Goal: Task Accomplishment & Management: Manage account settings

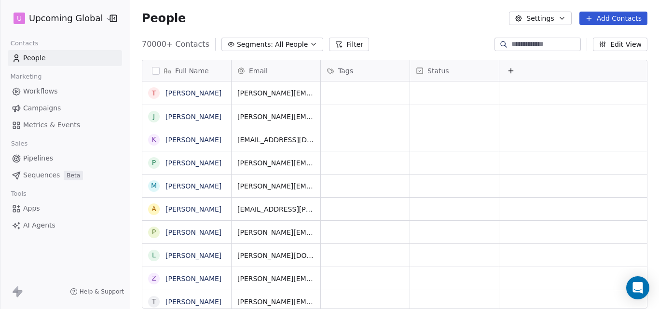
scroll to position [265, 522]
click at [310, 45] on icon "button" at bounding box center [314, 45] width 8 height 8
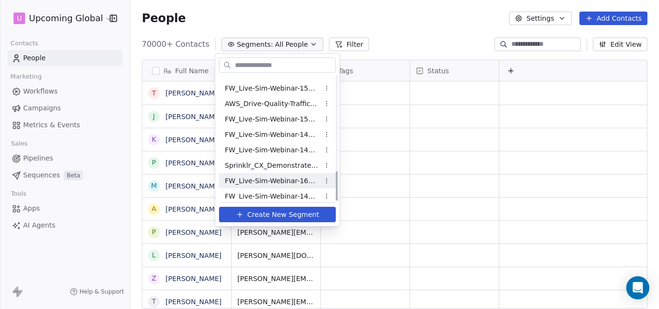
scroll to position [403, 0]
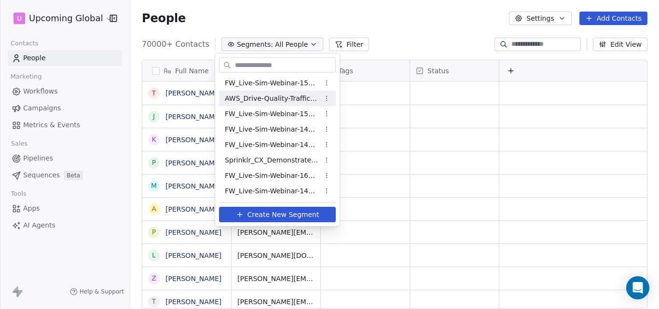
click at [423, 34] on html "U Upcoming Global Contacts People Marketing Workflows Campaigns Metrics & Event…" at bounding box center [329, 154] width 659 height 309
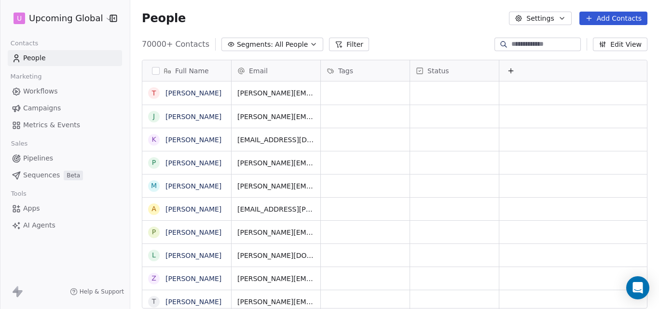
click at [592, 21] on icon at bounding box center [589, 18] width 8 height 8
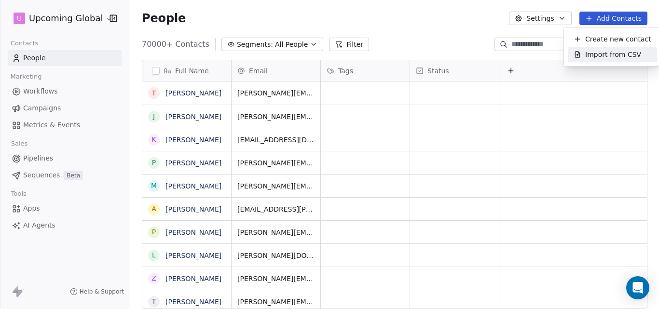
click at [595, 58] on span "Import from CSV" at bounding box center [613, 55] width 56 height 10
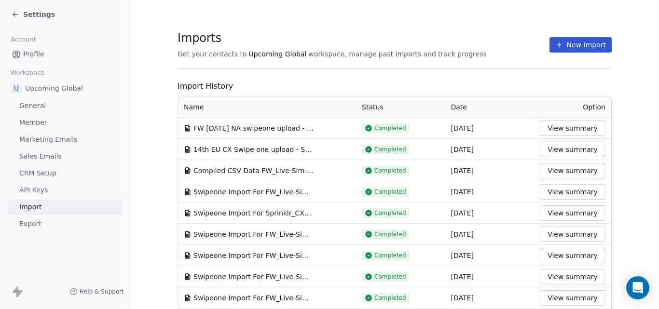
click at [571, 170] on button "View summary" at bounding box center [573, 170] width 66 height 15
click at [549, 129] on button "View summary" at bounding box center [573, 128] width 66 height 15
click at [547, 153] on button "View summary" at bounding box center [573, 149] width 66 height 15
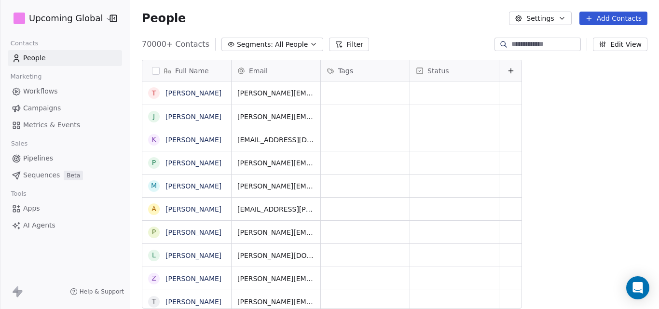
scroll to position [265, 522]
click at [312, 45] on icon "button" at bounding box center [314, 44] width 4 height 2
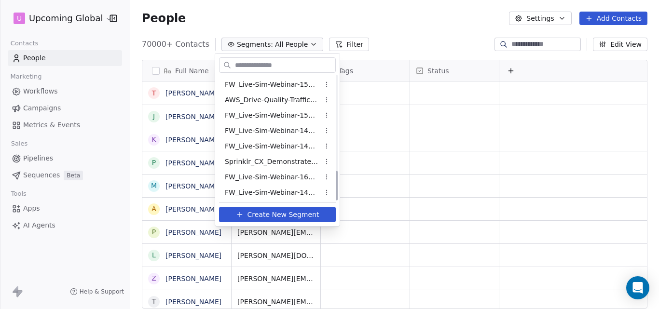
scroll to position [403, 0]
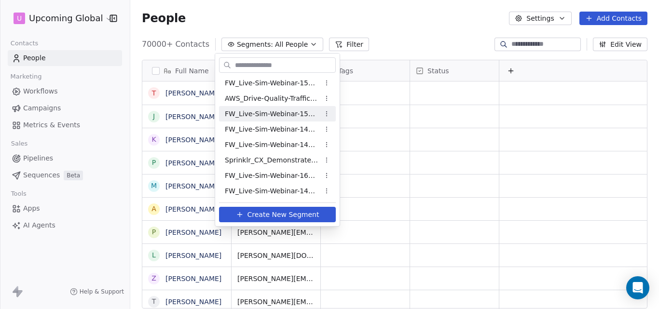
click at [407, 24] on html "U Upcoming Global Contacts People Marketing Workflows Campaigns Metrics & Event…" at bounding box center [329, 154] width 659 height 309
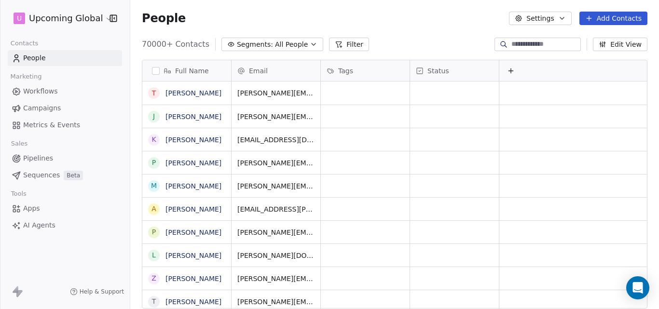
click at [603, 15] on button "Add Contacts" at bounding box center [614, 19] width 68 height 14
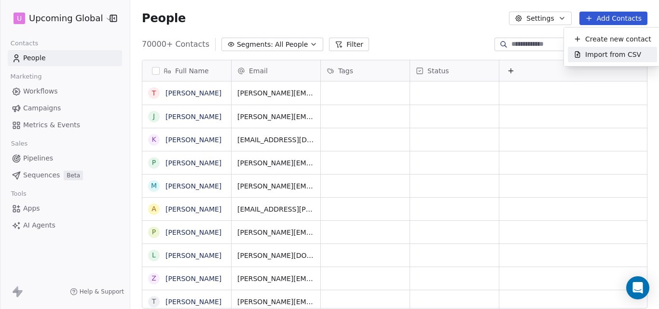
click at [590, 54] on span "Import from CSV" at bounding box center [613, 55] width 56 height 10
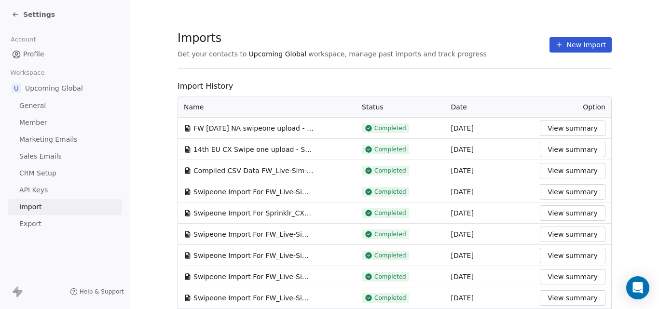
click at [569, 173] on button "View summary" at bounding box center [573, 170] width 66 height 15
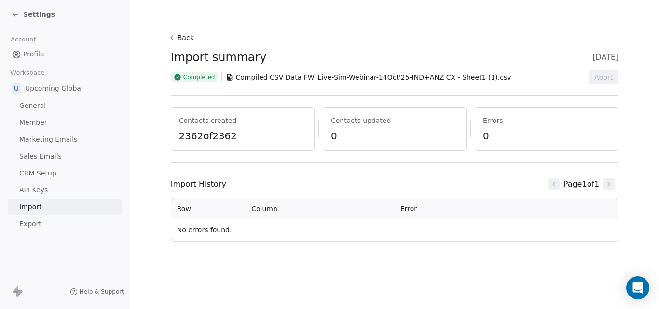
click at [10, 12] on div "Settings" at bounding box center [65, 14] width 130 height 29
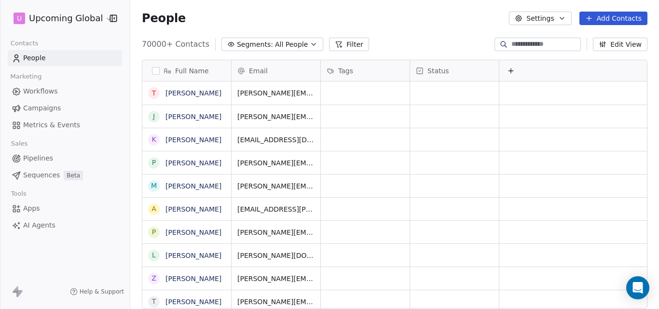
scroll to position [265, 522]
click at [310, 47] on icon "button" at bounding box center [314, 45] width 8 height 8
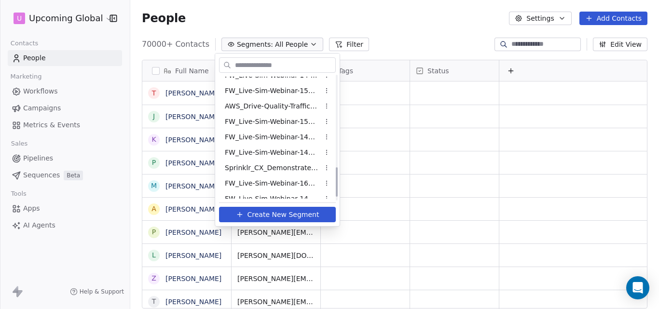
scroll to position [403, 0]
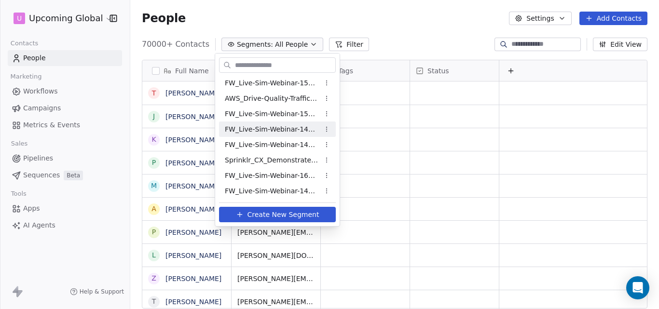
click at [250, 132] on span "FW_Live-Sim-Webinar-14Oct'25-IND+ANZ" at bounding box center [272, 130] width 95 height 10
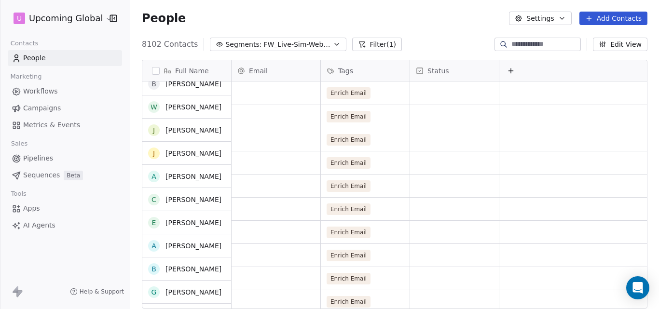
scroll to position [0, 0]
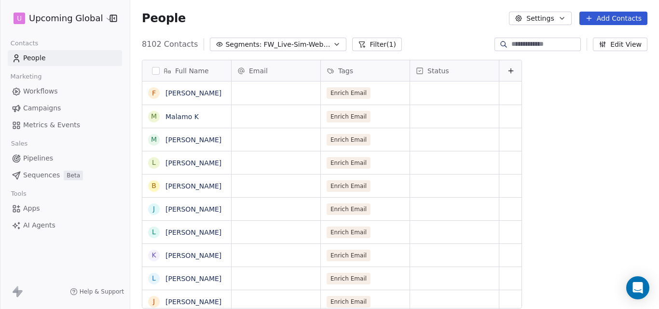
scroll to position [265, 522]
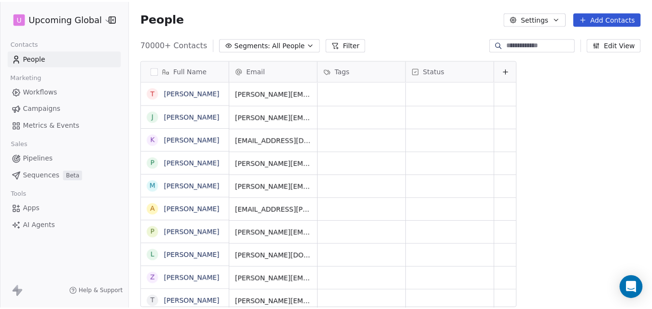
scroll to position [265, 522]
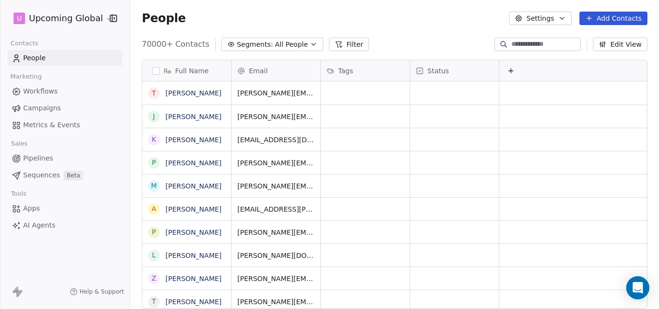
click at [598, 18] on button "Add Contacts" at bounding box center [614, 19] width 68 height 14
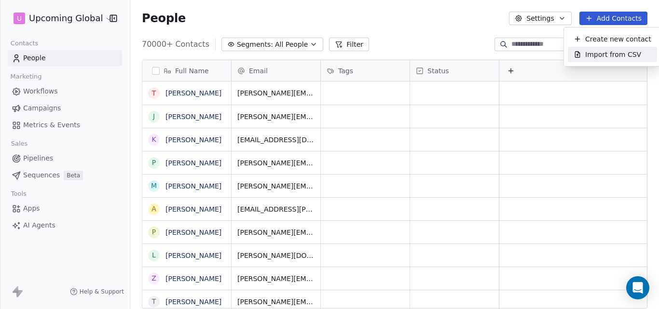
click at [599, 51] on span "Import from CSV" at bounding box center [613, 55] width 56 height 10
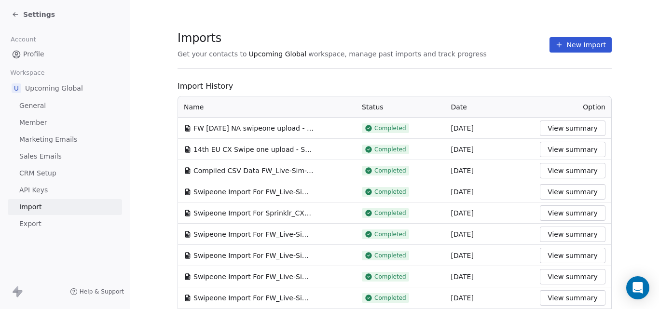
click at [570, 50] on button "New Import" at bounding box center [581, 44] width 62 height 15
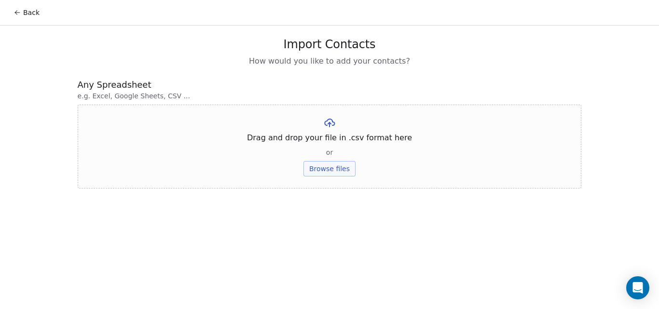
click at [328, 169] on button "Browse files" at bounding box center [330, 168] width 52 height 15
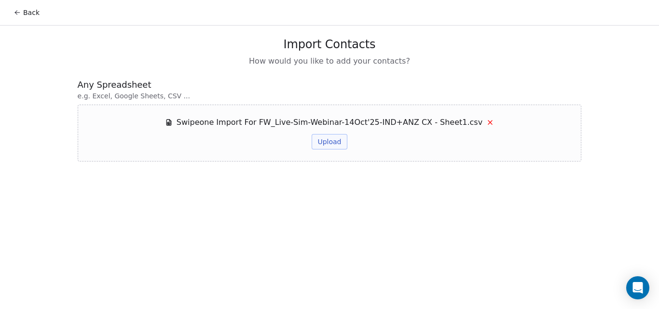
click at [324, 142] on button "Upload" at bounding box center [329, 141] width 35 height 15
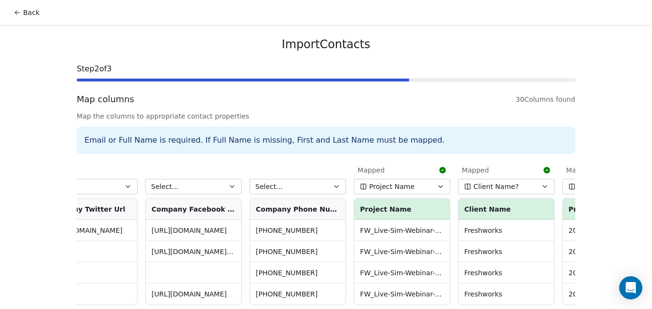
scroll to position [0, 2323]
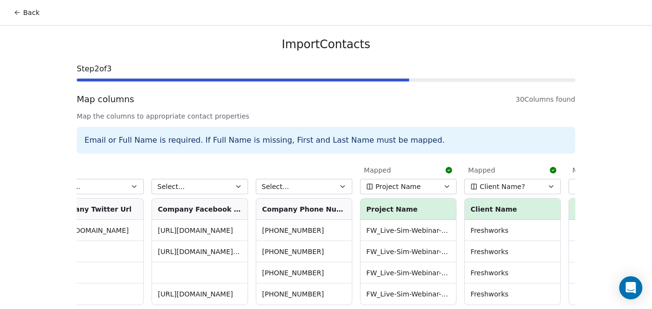
click at [325, 187] on button "Select..." at bounding box center [304, 186] width 97 height 15
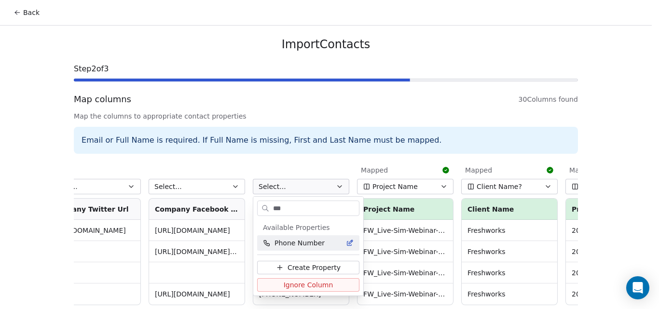
type input "***"
click at [321, 240] on div "Phone Number" at bounding box center [308, 243] width 91 height 10
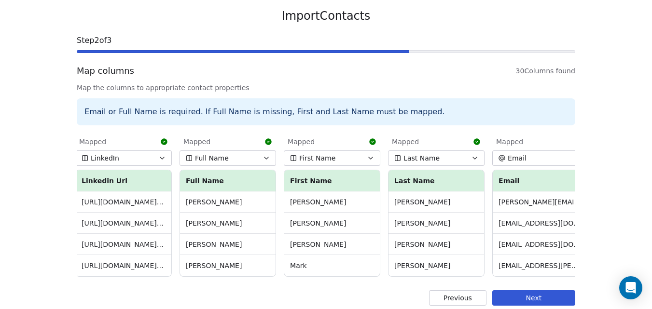
scroll to position [44, 0]
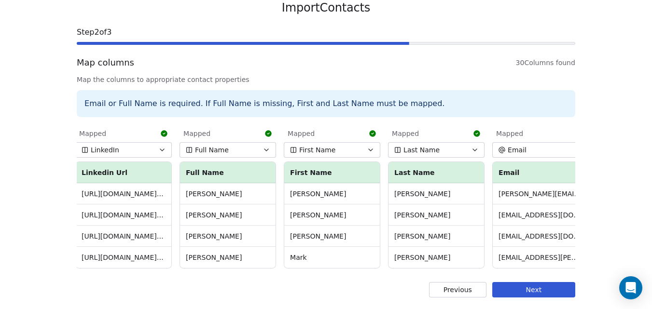
click at [531, 292] on button "Next" at bounding box center [533, 289] width 83 height 15
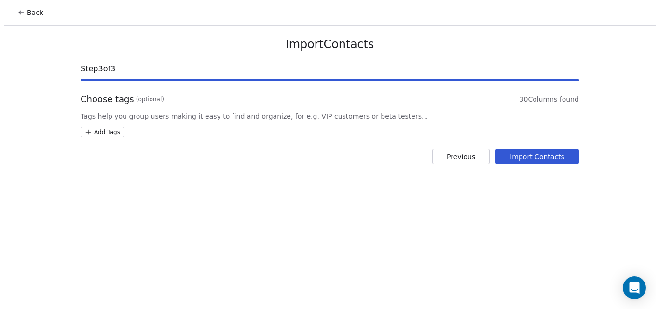
scroll to position [0, 0]
click at [535, 156] on button "Import Contacts" at bounding box center [540, 156] width 83 height 15
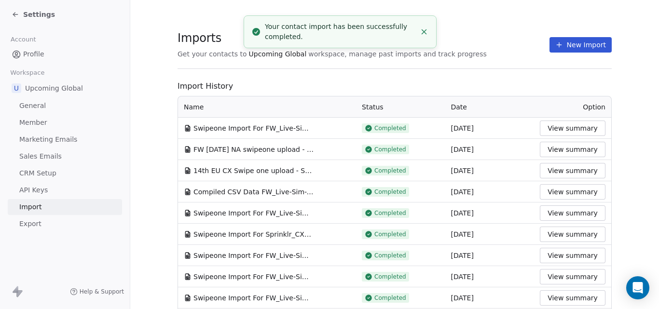
click at [425, 32] on line "Close toast" at bounding box center [424, 32] width 4 height 4
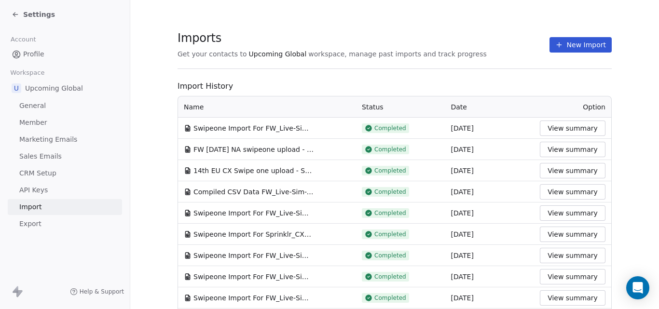
click at [28, 11] on span "Settings" at bounding box center [39, 15] width 32 height 10
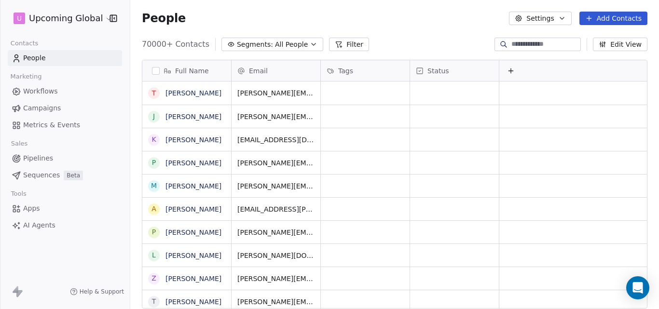
scroll to position [265, 522]
click at [341, 45] on button "Filter" at bounding box center [349, 45] width 40 height 14
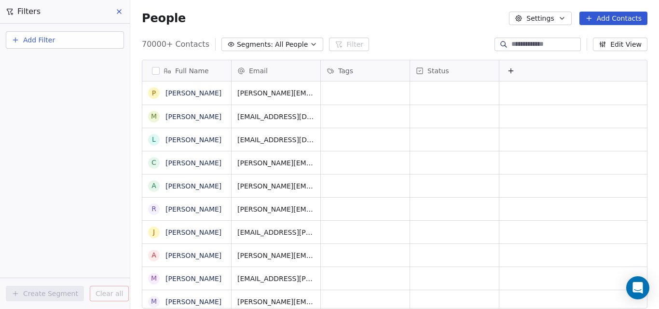
click at [71, 41] on button "Add Filter" at bounding box center [65, 39] width 118 height 17
click at [71, 63] on span "Contact properties" at bounding box center [47, 63] width 63 height 10
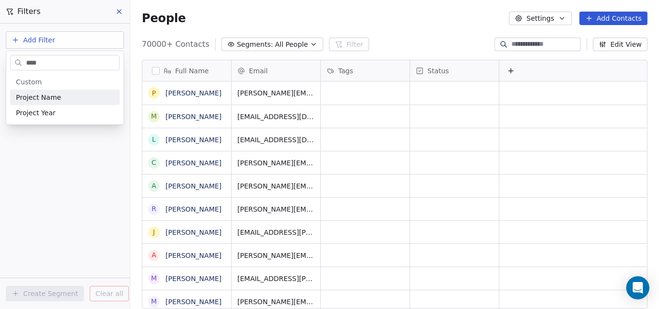
type input "****"
click at [63, 95] on div "Project Name" at bounding box center [65, 98] width 98 height 10
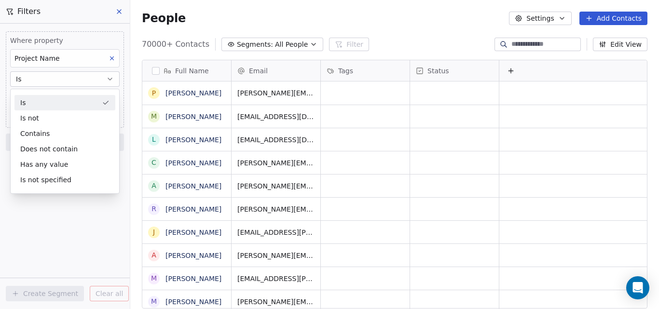
click at [56, 100] on div "Is" at bounding box center [64, 102] width 101 height 15
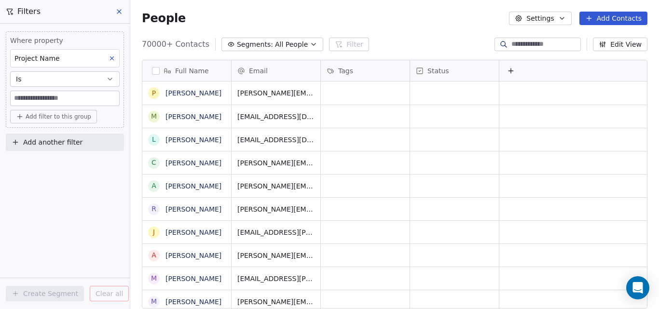
click at [56, 97] on input at bounding box center [65, 98] width 109 height 14
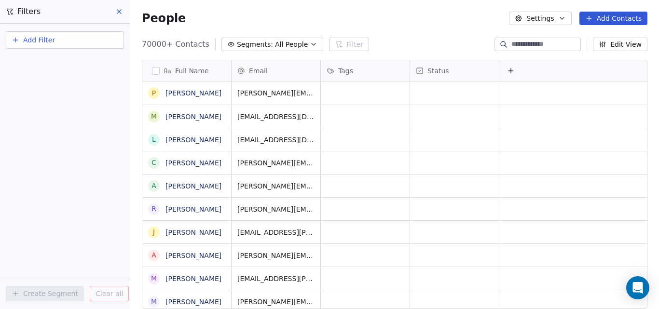
click at [94, 40] on button "Add Filter" at bounding box center [65, 39] width 118 height 17
click at [85, 59] on div "Contact properties" at bounding box center [65, 63] width 98 height 10
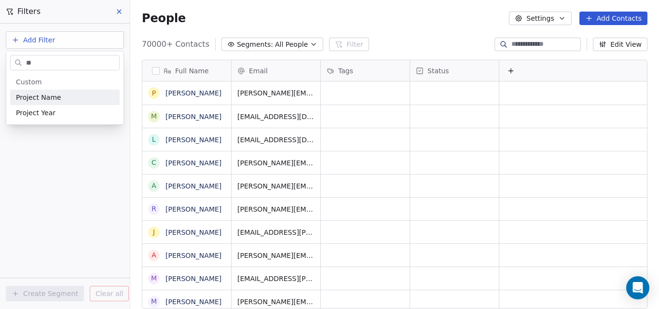
type input "**"
click at [66, 96] on div "Project Name" at bounding box center [65, 98] width 98 height 10
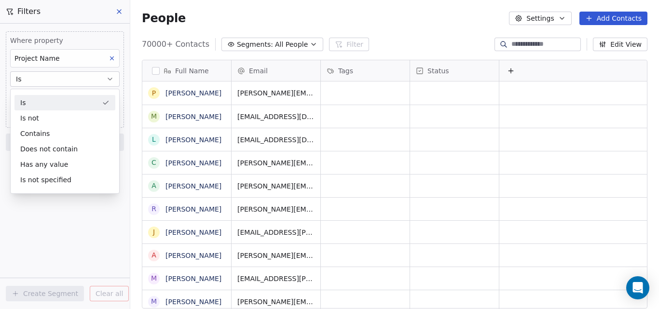
click at [63, 101] on div "Is" at bounding box center [64, 102] width 101 height 15
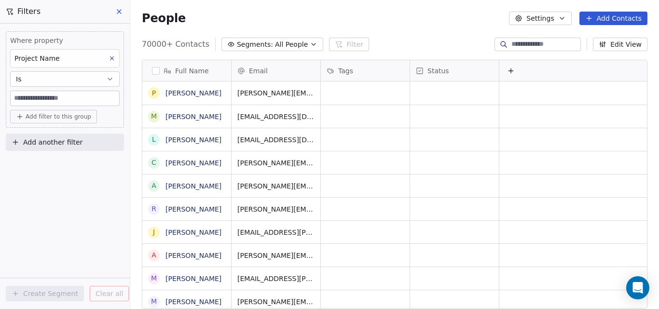
click at [63, 98] on input at bounding box center [65, 98] width 109 height 14
paste input "**********"
type input "**********"
click at [71, 116] on span "Add filter to this group" at bounding box center [59, 117] width 66 height 8
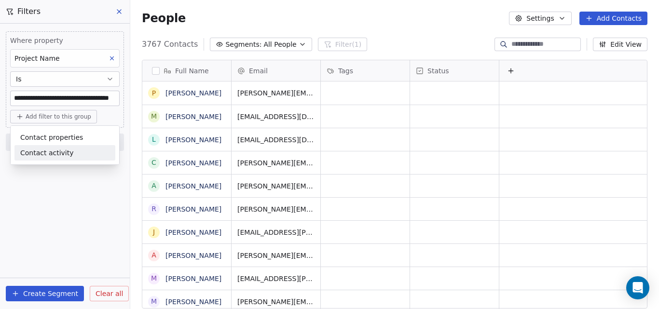
scroll to position [265, 522]
click at [67, 138] on span "Contact properties" at bounding box center [51, 138] width 63 height 10
click at [34, 292] on html "**********" at bounding box center [329, 154] width 659 height 309
click at [42, 292] on button "Create Segment" at bounding box center [45, 293] width 78 height 15
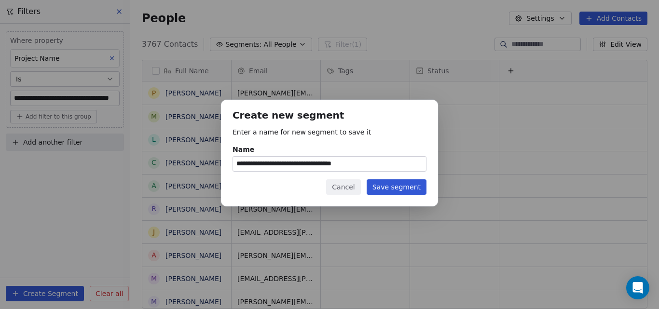
type input "**********"
click at [379, 184] on button "Save segment" at bounding box center [397, 187] width 60 height 15
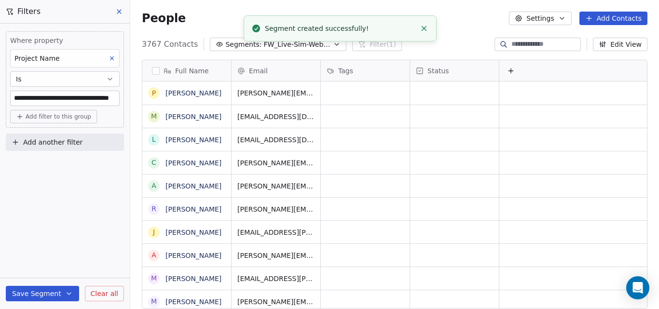
click at [458, 20] on div "People Settings Add Contacts" at bounding box center [395, 19] width 506 height 14
click at [426, 29] on icon "Close toast" at bounding box center [424, 28] width 9 height 9
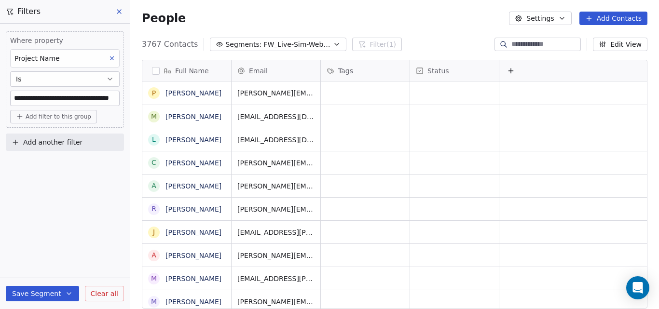
click at [333, 45] on icon "button" at bounding box center [337, 45] width 8 height 8
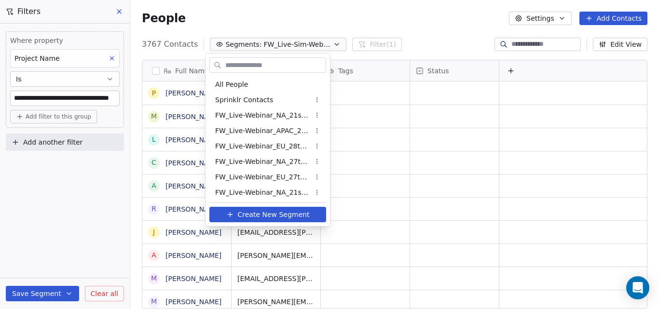
scroll to position [418, 0]
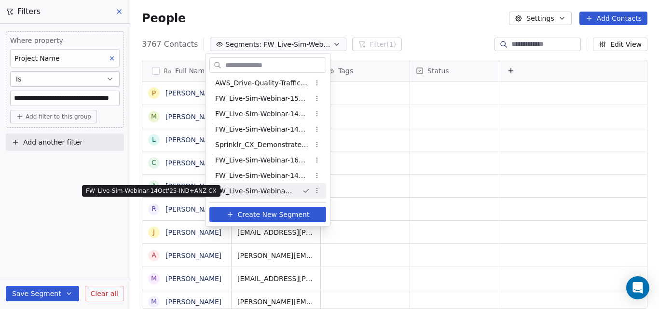
click at [264, 190] on span "FW_Live-Sim-Webinar-14Oct'25-IND+ANZ CX" at bounding box center [254, 191] width 79 height 10
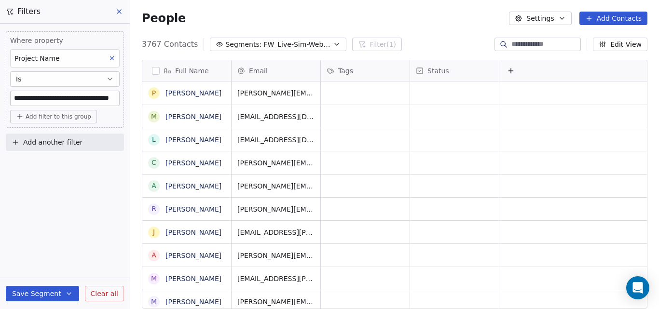
click at [203, 10] on div "People Settings Add Contacts" at bounding box center [394, 18] width 529 height 37
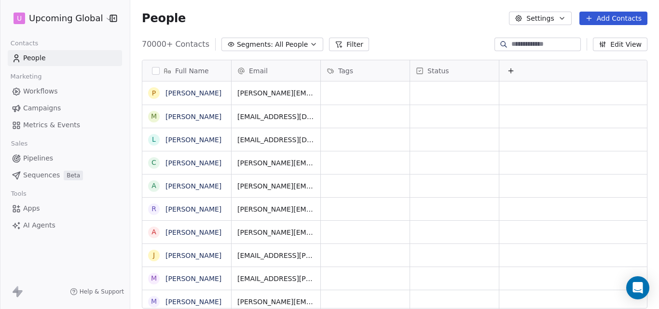
scroll to position [265, 522]
click at [310, 43] on icon "button" at bounding box center [314, 45] width 8 height 8
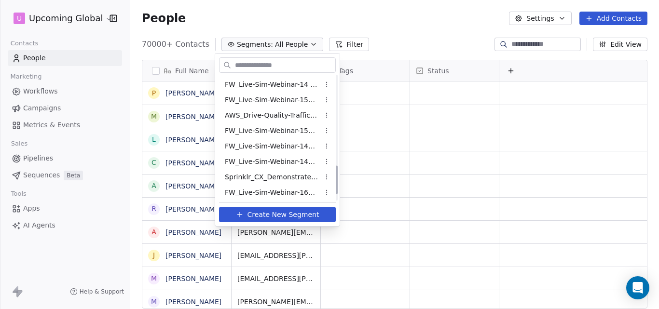
scroll to position [418, 0]
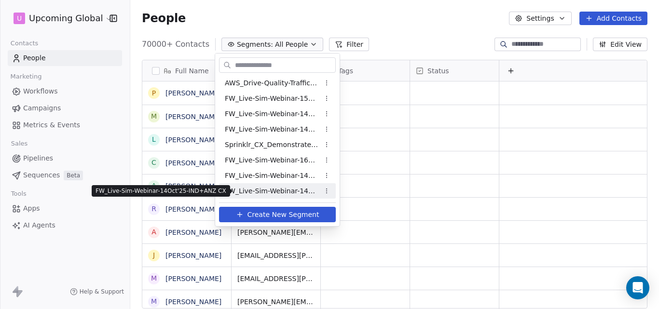
click at [254, 189] on span "FW_Live-Sim-Webinar-14Oct'25-IND+ANZ CX" at bounding box center [272, 191] width 95 height 10
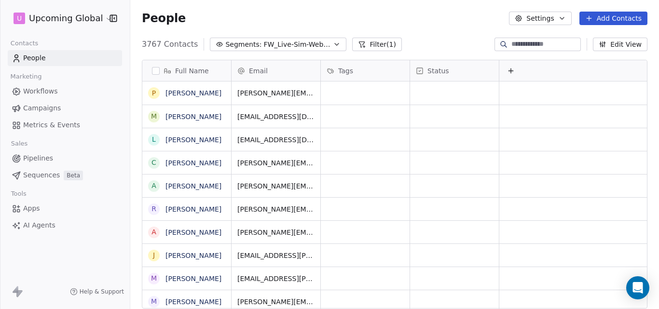
scroll to position [265, 522]
